Goal: Task Accomplishment & Management: Manage account settings

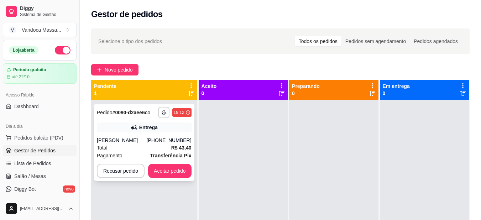
click at [145, 136] on div "**********" at bounding box center [144, 142] width 100 height 77
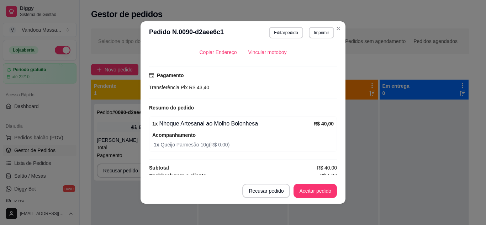
scroll to position [234, 0]
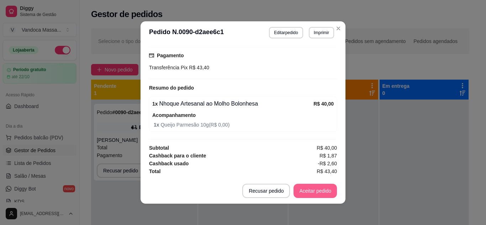
click at [311, 189] on button "Aceitar pedido" at bounding box center [315, 191] width 43 height 14
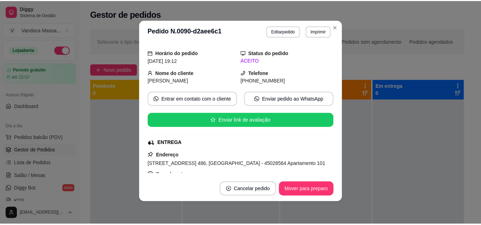
scroll to position [0, 0]
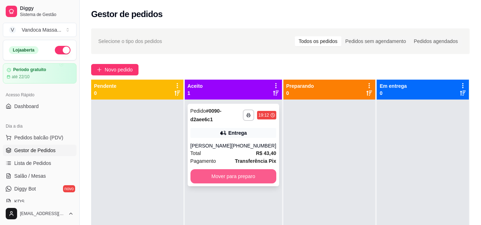
click at [257, 172] on button "Mover para preparo" at bounding box center [233, 176] width 86 height 14
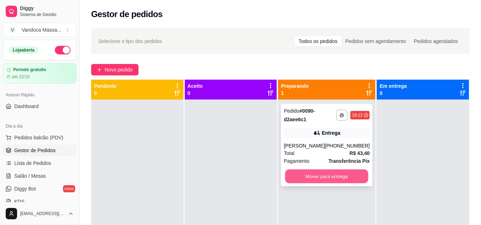
click at [339, 171] on button "Mover para entrega" at bounding box center [326, 177] width 83 height 14
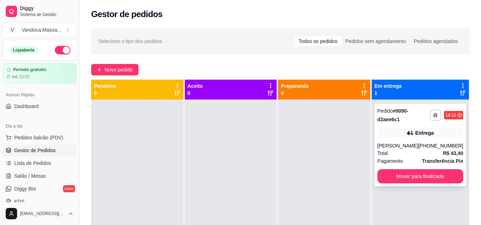
click at [412, 184] on div "**********" at bounding box center [419, 145] width 91 height 83
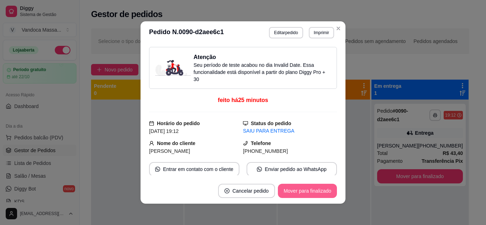
click at [304, 194] on button "Mover para finalizado" at bounding box center [307, 191] width 59 height 14
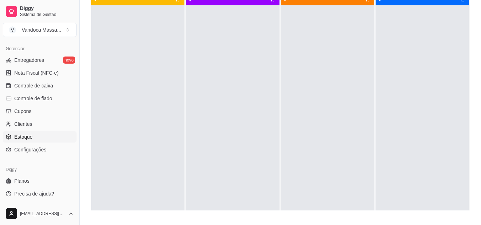
scroll to position [107, 0]
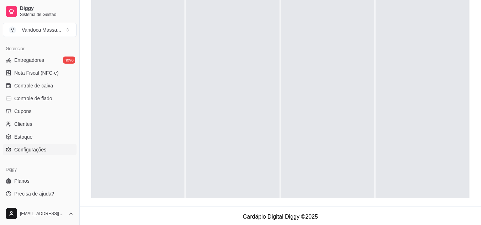
click at [43, 147] on span "Configurações" at bounding box center [30, 149] width 32 height 7
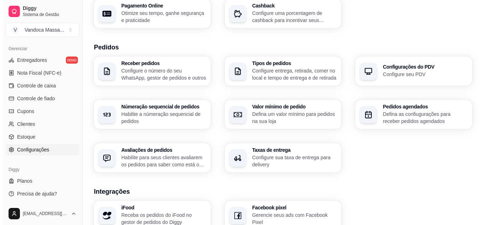
scroll to position [142, 0]
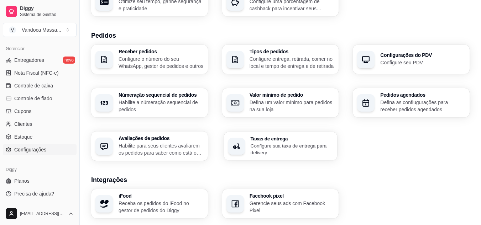
click at [263, 138] on h3 "Taxas de entrega" at bounding box center [291, 138] width 83 height 5
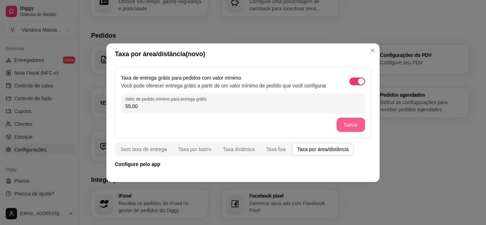
click at [342, 127] on button "Salvar" at bounding box center [351, 125] width 28 height 14
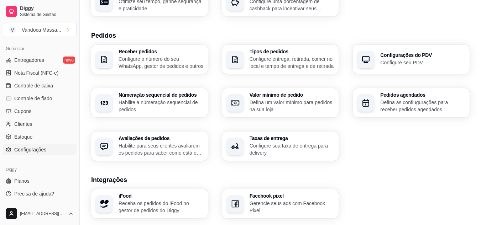
click at [284, 101] on p "Defina um valor mínimo para pedidos na sua loja" at bounding box center [292, 106] width 85 height 14
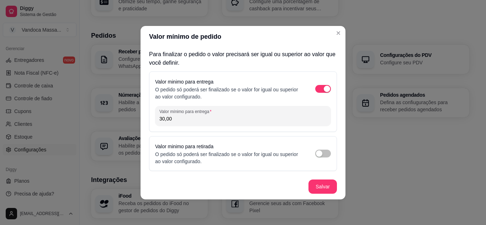
click at [235, 120] on input "30,00" at bounding box center [242, 118] width 167 height 7
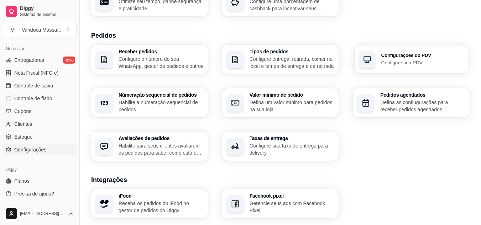
click at [422, 46] on div "Configurações do PDV Configure seu PDV" at bounding box center [411, 59] width 113 height 28
click at [191, 148] on p "Habilite para seus clientes avaliarem os pedidos para saber como está o feedbac…" at bounding box center [161, 149] width 85 height 14
click at [148, 49] on h3 "Receber pedidos" at bounding box center [161, 51] width 82 height 5
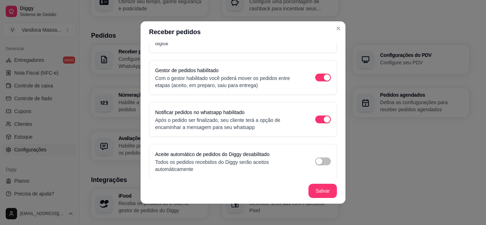
scroll to position [58, 0]
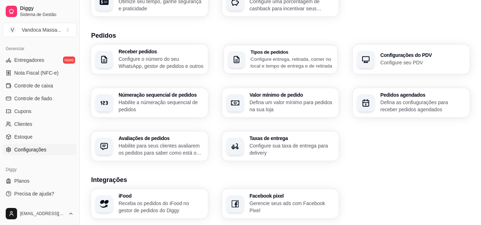
click at [312, 52] on h3 "Tipos de pedidos" at bounding box center [291, 51] width 83 height 5
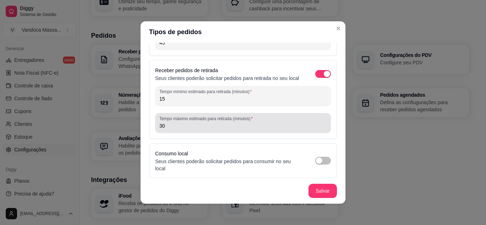
scroll to position [71, 0]
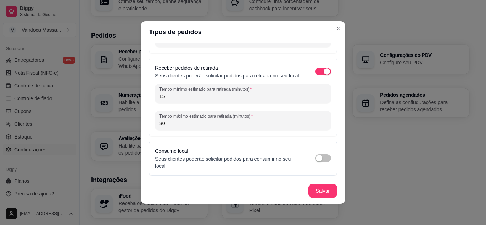
click at [182, 100] on input "15" at bounding box center [242, 96] width 167 height 7
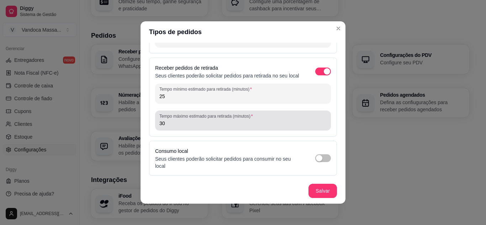
type input "25"
click at [182, 131] on div "Tempo máximo estimado para retirada (minutos) 30" at bounding box center [243, 121] width 176 height 20
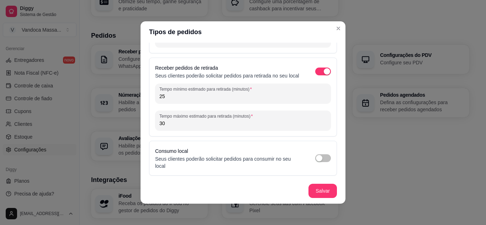
type input "3"
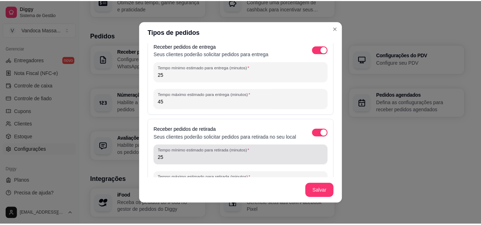
scroll to position [0, 0]
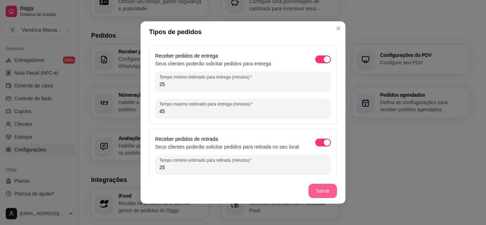
type input "45"
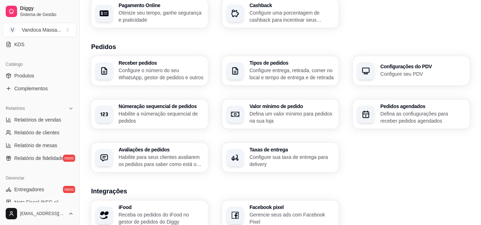
scroll to position [145, 0]
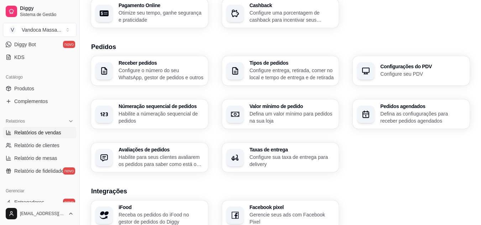
click at [42, 133] on span "Relatórios de vendas" at bounding box center [37, 132] width 47 height 7
select select "ALL"
select select "0"
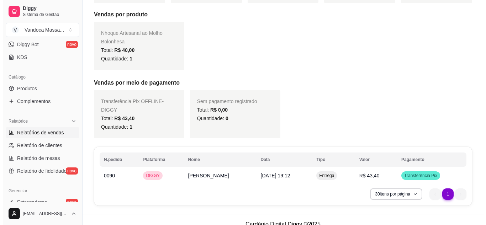
scroll to position [141, 0]
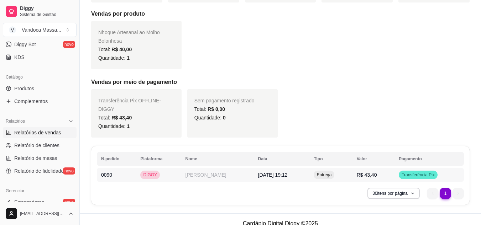
click at [198, 168] on td "[PERSON_NAME]" at bounding box center [217, 175] width 73 height 14
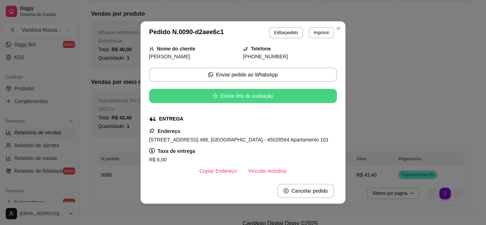
scroll to position [107, 0]
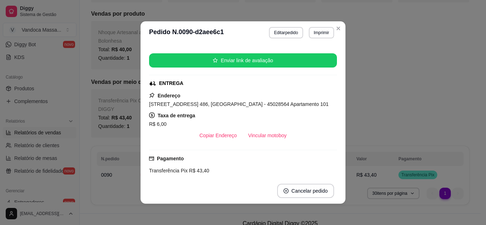
click at [152, 123] on span "R$ 6,00" at bounding box center [157, 124] width 17 height 6
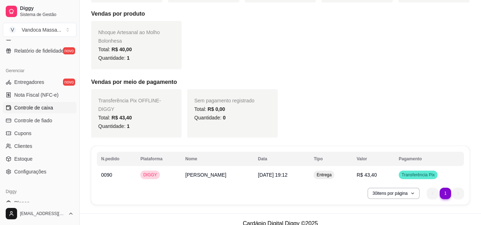
scroll to position [287, 0]
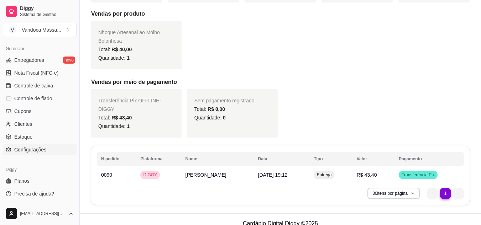
click at [35, 153] on span "Configurações" at bounding box center [30, 149] width 32 height 7
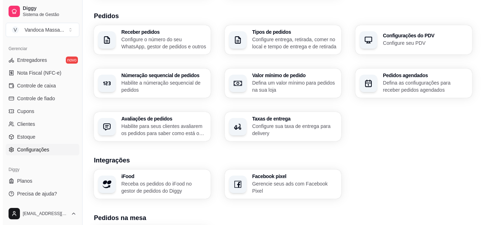
scroll to position [178, 0]
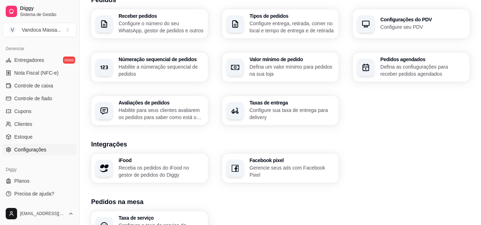
click at [234, 111] on icon "button" at bounding box center [235, 110] width 6 height 5
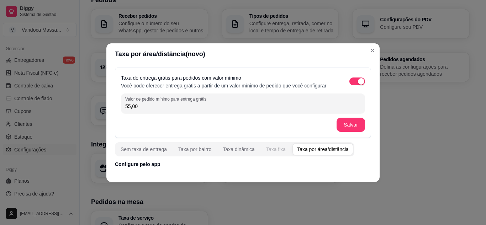
click at [282, 153] on button "Taxa fixa" at bounding box center [276, 149] width 28 height 11
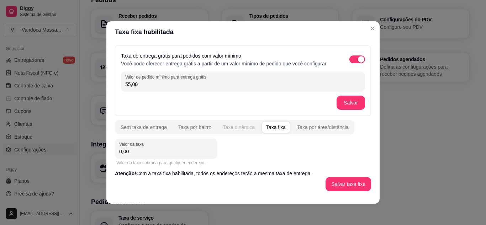
click at [236, 130] on div "Taxa dinâmica" at bounding box center [239, 127] width 32 height 7
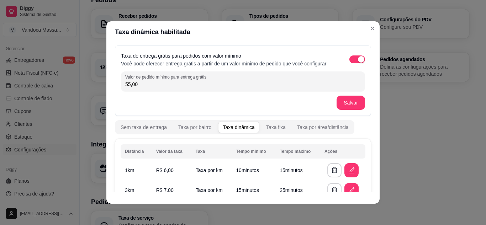
scroll to position [36, 0]
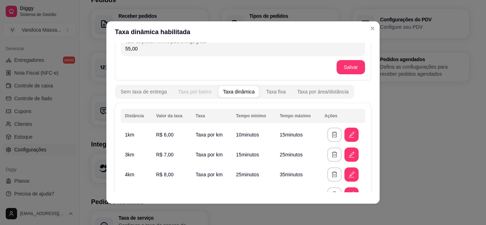
click at [199, 91] on div "Taxa por bairro" at bounding box center [194, 91] width 33 height 7
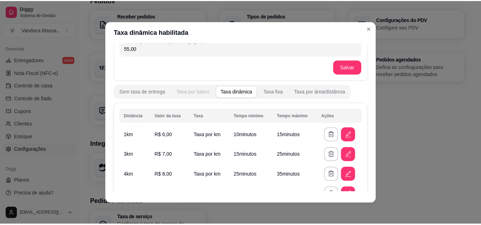
scroll to position [0, 0]
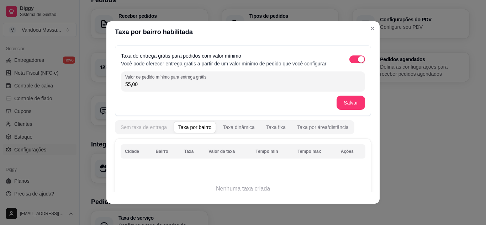
click at [145, 125] on div "Sem taxa de entrega" at bounding box center [144, 127] width 46 height 7
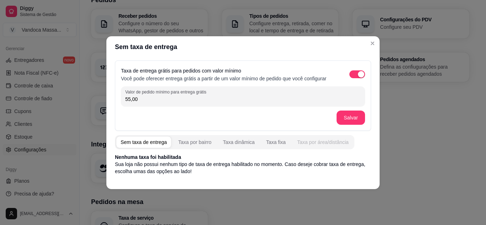
click at [309, 142] on div "Taxa por área/distância" at bounding box center [323, 142] width 52 height 7
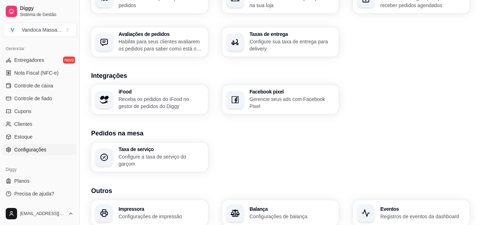
scroll to position [249, 0]
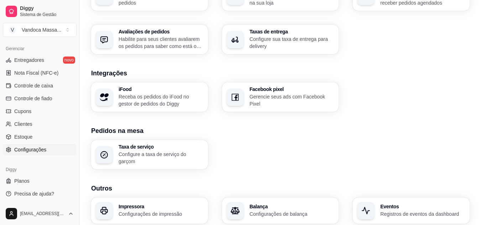
click at [165, 152] on div "Taxa de serviço Configure a taxa de serviço do garçom" at bounding box center [161, 155] width 85 height 21
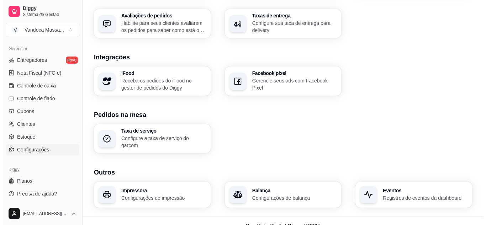
scroll to position [273, 0]
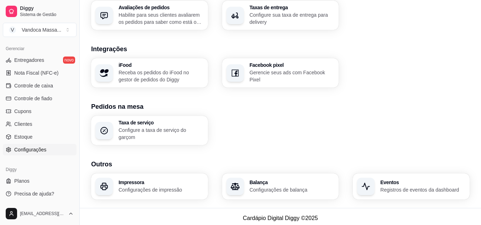
click at [146, 180] on h3 "Impressora" at bounding box center [161, 182] width 85 height 5
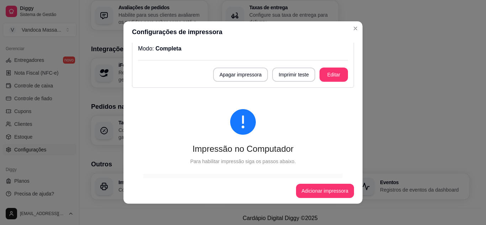
scroll to position [0, 0]
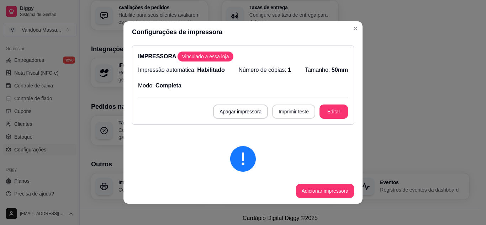
click at [294, 116] on button "Imprimir teste" at bounding box center [293, 112] width 43 height 14
click at [292, 115] on button "Imprimir teste" at bounding box center [293, 112] width 43 height 14
click at [292, 115] on button "Imprimir teste" at bounding box center [294, 112] width 42 height 14
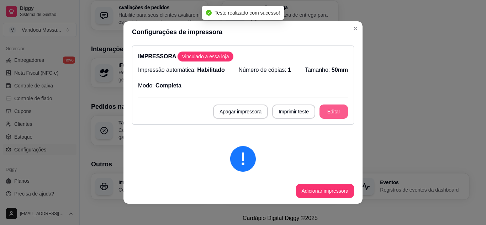
click at [330, 108] on button "Editar" at bounding box center [334, 112] width 28 height 14
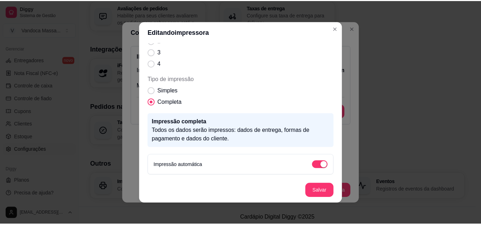
scroll to position [1, 0]
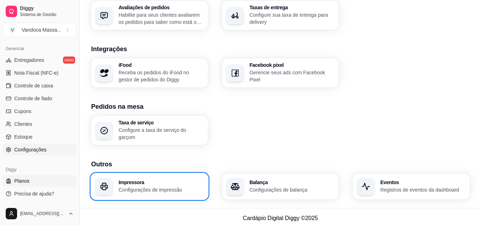
click at [20, 178] on span "Planos" at bounding box center [21, 181] width 15 height 7
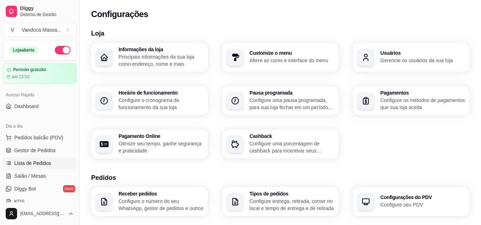
click at [41, 164] on span "Lista de Pedidos" at bounding box center [32, 163] width 37 height 7
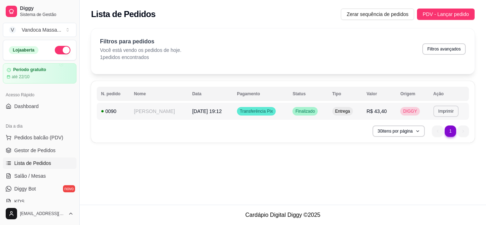
click at [435, 112] on button "Imprimir" at bounding box center [446, 111] width 25 height 11
click at [436, 139] on button "IMPRESSORA" at bounding box center [433, 136] width 50 height 11
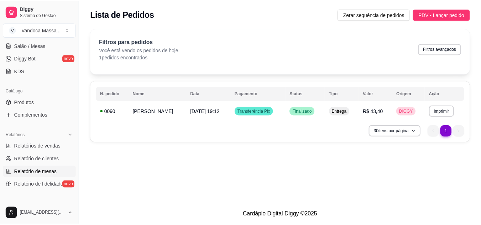
scroll to position [142, 0]
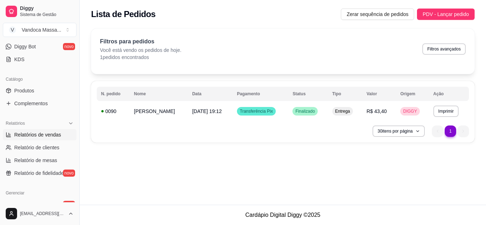
click at [51, 139] on link "Relatórios de vendas" at bounding box center [40, 134] width 74 height 11
select select "ALL"
select select "0"
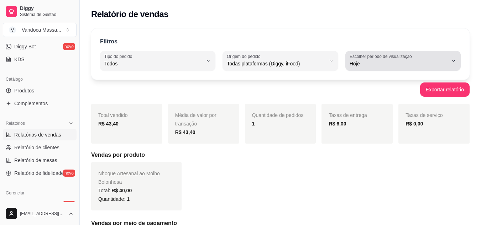
click at [397, 67] on div "Hoje" at bounding box center [399, 61] width 98 height 14
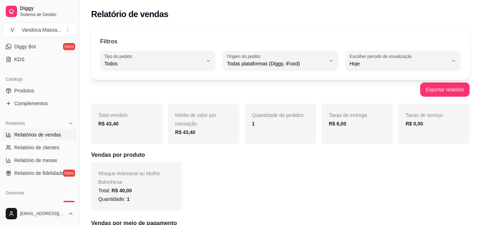
click at [387, 98] on li "Ontem" at bounding box center [402, 92] width 105 height 11
type input "1"
select select "1"
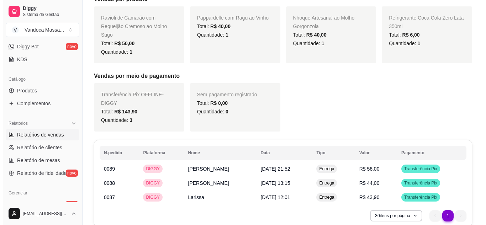
scroll to position [178, 0]
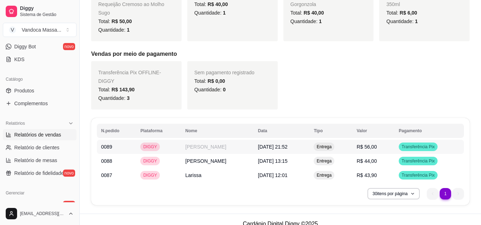
click at [333, 144] on span "Entrega" at bounding box center [324, 147] width 18 height 6
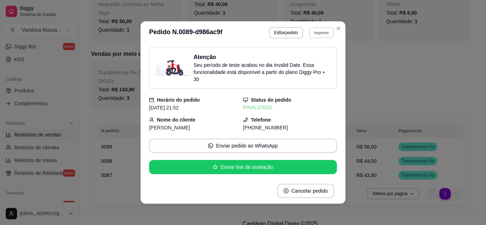
click at [318, 32] on button "Imprimir" at bounding box center [321, 32] width 25 height 11
click at [317, 53] on button "IMPRESSORA" at bounding box center [307, 57] width 52 height 11
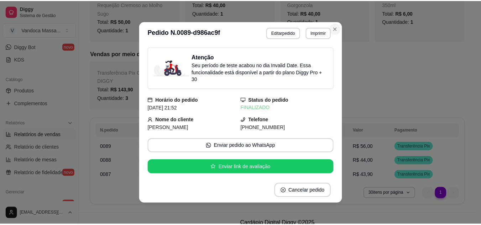
scroll to position [170, 0]
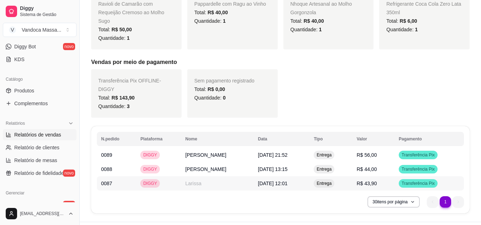
click at [387, 177] on td "R$ 43,90" at bounding box center [373, 184] width 42 height 14
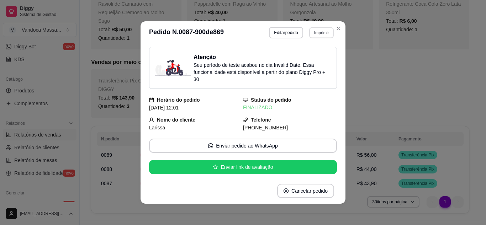
click at [313, 34] on button "Imprimir" at bounding box center [321, 32] width 25 height 11
click at [312, 58] on button "IMPRESSORA" at bounding box center [307, 57] width 52 height 11
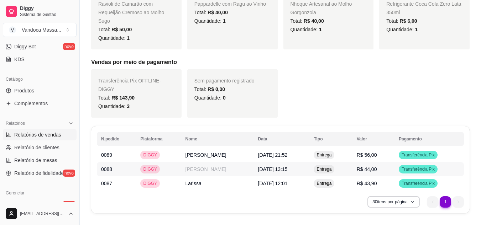
click at [377, 167] on span "R$ 44,00" at bounding box center [367, 170] width 20 height 6
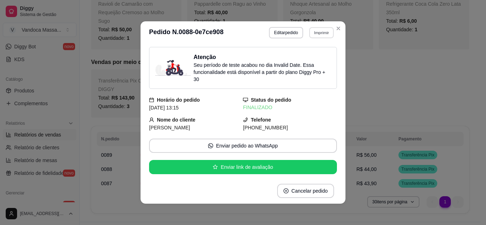
click at [318, 27] on button "Imprimir" at bounding box center [321, 32] width 25 height 11
click at [308, 56] on button "IMPRESSORA" at bounding box center [307, 57] width 52 height 11
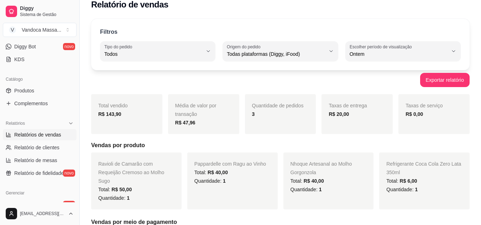
scroll to position [0, 0]
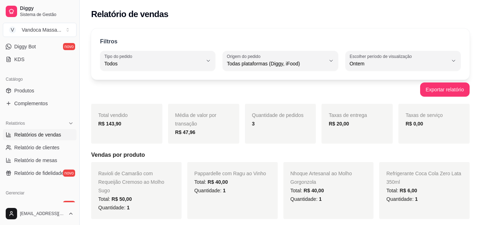
click at [403, 68] on button "Escolher período de visualização Ontem" at bounding box center [402, 61] width 115 height 20
click at [389, 104] on span "7 dias" at bounding box center [399, 104] width 93 height 7
type input "7"
select select "7"
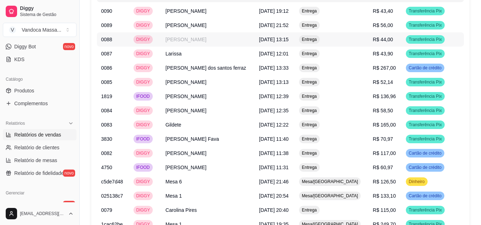
scroll to position [819, 0]
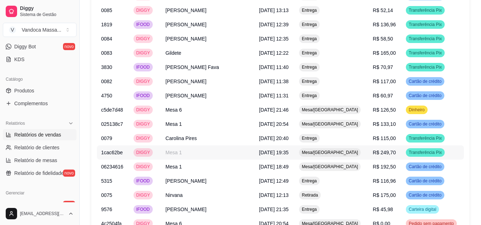
click at [347, 152] on span "Mesa/[GEOGRAPHIC_DATA]" at bounding box center [329, 153] width 59 height 6
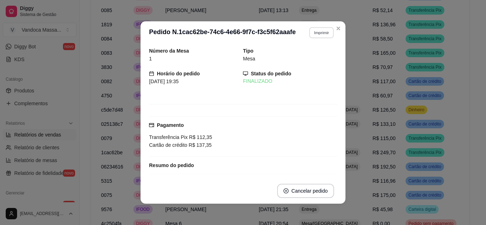
click at [318, 31] on button "Imprimir" at bounding box center [321, 32] width 25 height 11
click at [315, 57] on button "IMPRESSORA" at bounding box center [307, 57] width 52 height 11
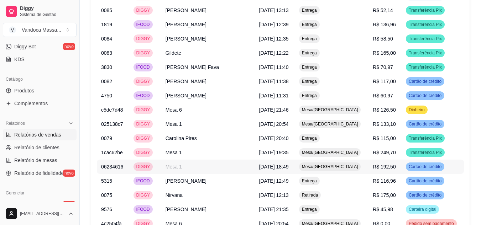
click at [342, 165] on span "Mesa/[GEOGRAPHIC_DATA]" at bounding box center [329, 167] width 59 height 6
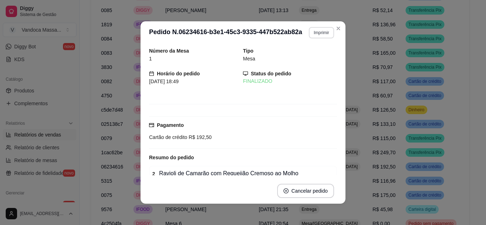
click at [317, 37] on button "Imprimir" at bounding box center [321, 32] width 25 height 11
click at [280, 59] on div "Escolha a impressora IMPRESSORA" at bounding box center [306, 53] width 59 height 24
click at [305, 63] on div "Escolha a impressora IMPRESSORA" at bounding box center [306, 53] width 59 height 24
click at [304, 62] on button "IMPRESSORA" at bounding box center [307, 57] width 50 height 11
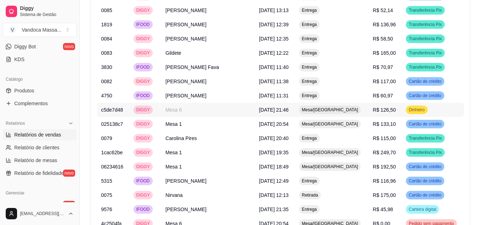
click at [336, 109] on span "Mesa/[GEOGRAPHIC_DATA]" at bounding box center [329, 110] width 59 height 6
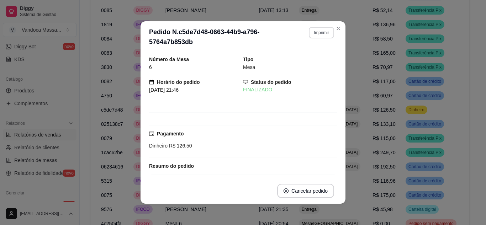
click at [321, 29] on button "Imprimir" at bounding box center [321, 32] width 25 height 11
click at [311, 61] on button "IMPRESSORA" at bounding box center [307, 57] width 52 height 11
